Goal: Task Accomplishment & Management: Manage account settings

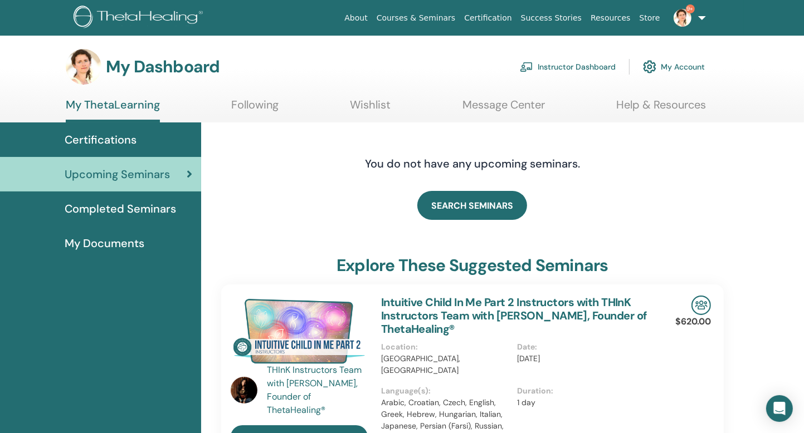
click at [551, 67] on link "Instructor Dashboard" at bounding box center [568, 67] width 96 height 25
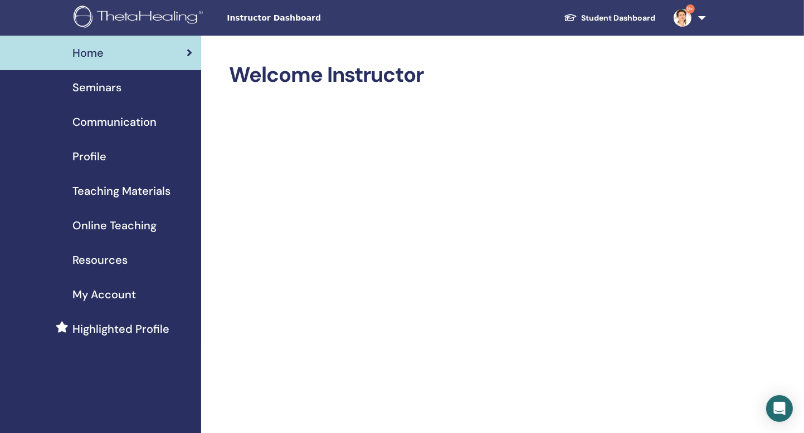
click at [109, 86] on span "Seminars" at bounding box center [96, 87] width 49 height 17
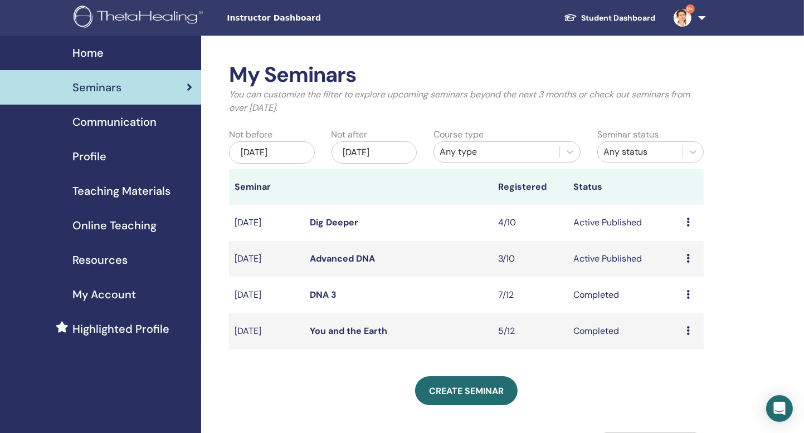
click at [688, 258] on icon at bounding box center [687, 258] width 3 height 9
click at [688, 225] on icon at bounding box center [687, 222] width 3 height 9
click at [682, 265] on link "Attendees" at bounding box center [684, 268] width 42 height 12
click at [686, 259] on icon at bounding box center [687, 258] width 3 height 9
click at [670, 303] on link "Attendees" at bounding box center [681, 302] width 42 height 12
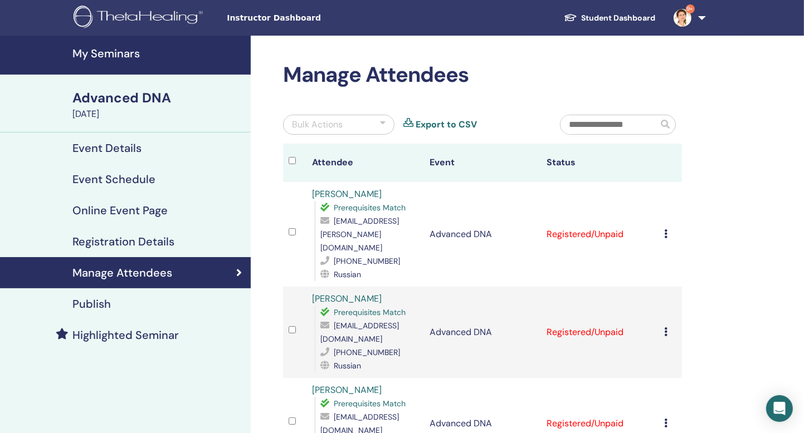
click at [138, 55] on h4 "My Seminars" at bounding box center [158, 53] width 172 height 13
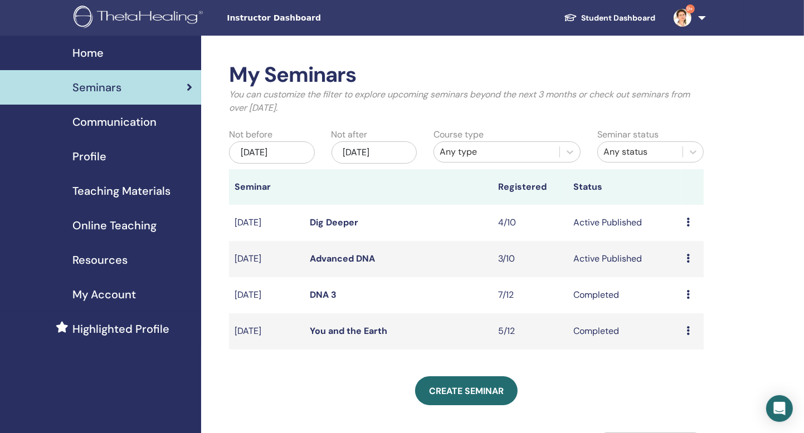
click at [341, 223] on link "Dig Deeper" at bounding box center [334, 223] width 48 height 12
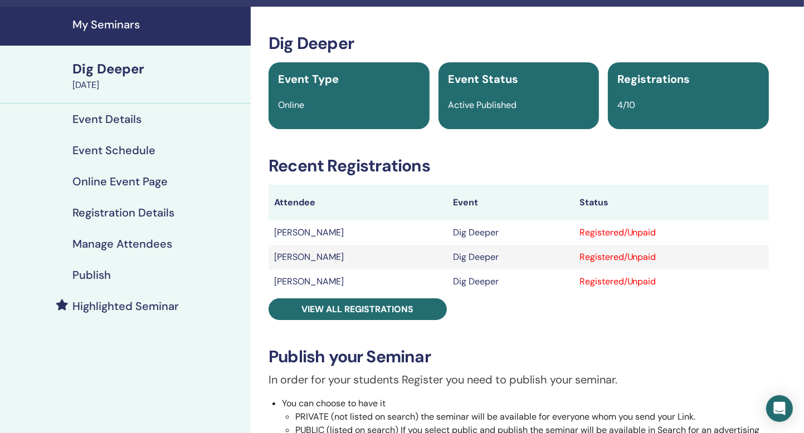
scroll to position [29, 0]
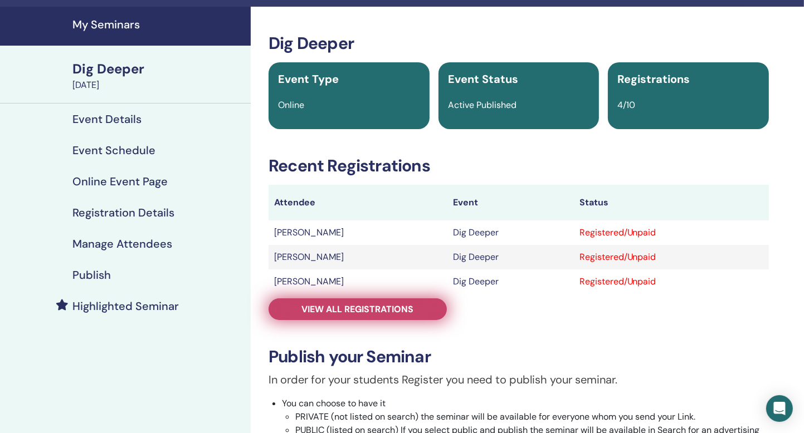
click at [407, 312] on span "View all registrations" at bounding box center [358, 309] width 112 height 12
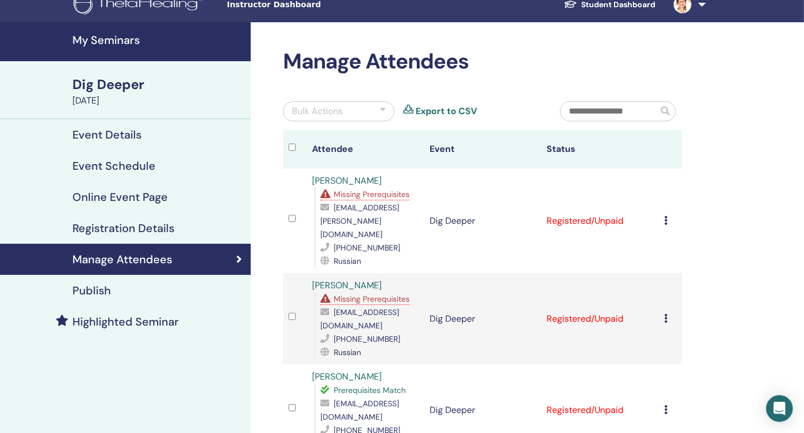
scroll to position [11, 0]
